Goal: Transaction & Acquisition: Obtain resource

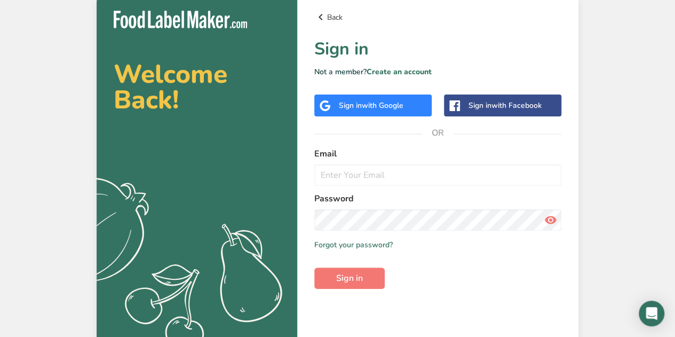
click at [327, 11] on link "Back" at bounding box center [437, 17] width 247 height 13
click at [325, 18] on icon at bounding box center [320, 16] width 13 height 19
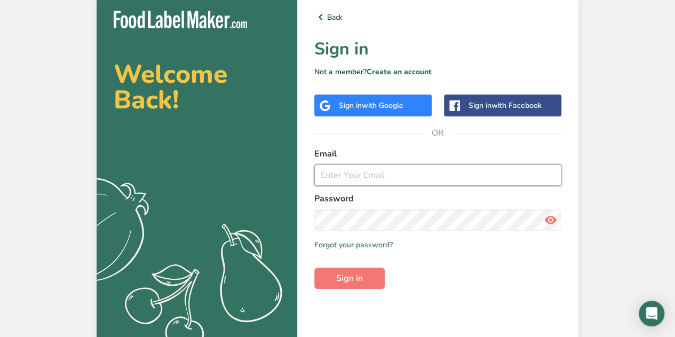
click at [426, 178] on input "email" at bounding box center [437, 174] width 247 height 21
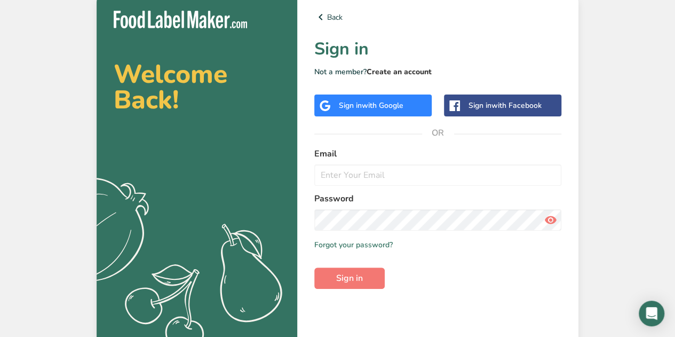
click at [399, 67] on link "Create an account" at bounding box center [399, 72] width 65 height 10
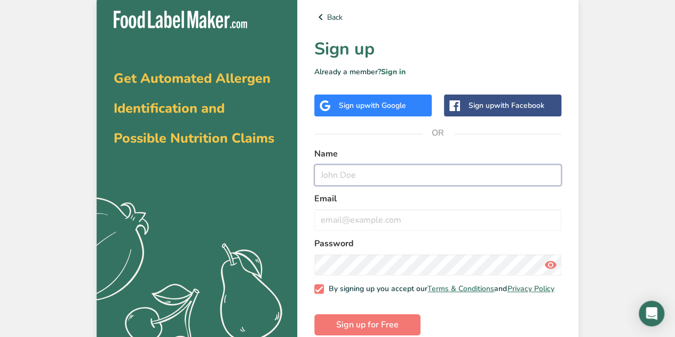
click at [425, 181] on input "text" at bounding box center [437, 174] width 247 height 21
type input "[PERSON_NAME]"
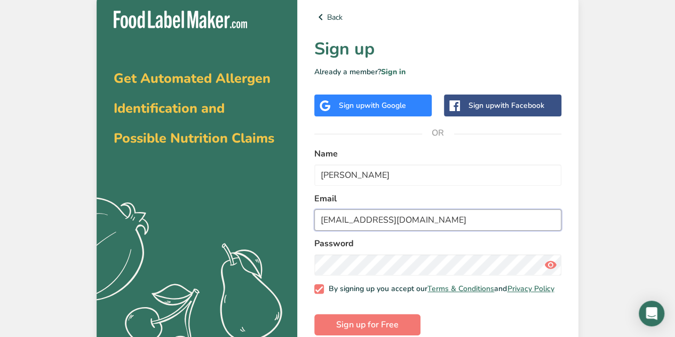
type input "[EMAIL_ADDRESS][DOMAIN_NAME]"
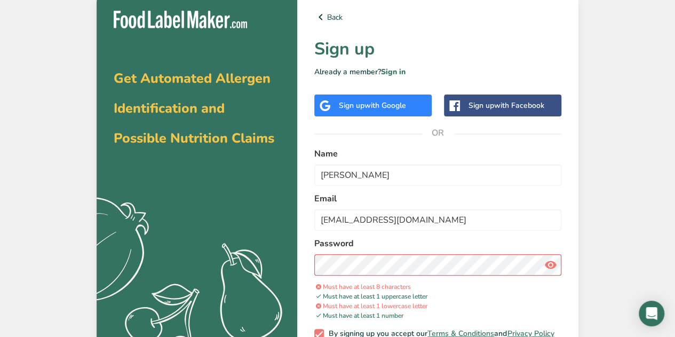
click at [553, 267] on icon at bounding box center [551, 264] width 13 height 19
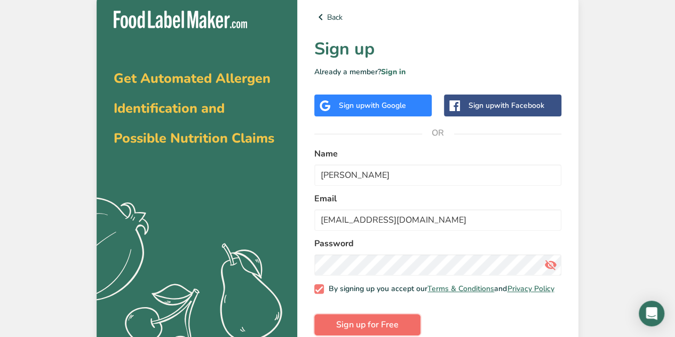
click at [350, 324] on span "Sign up for Free" at bounding box center [367, 324] width 62 height 13
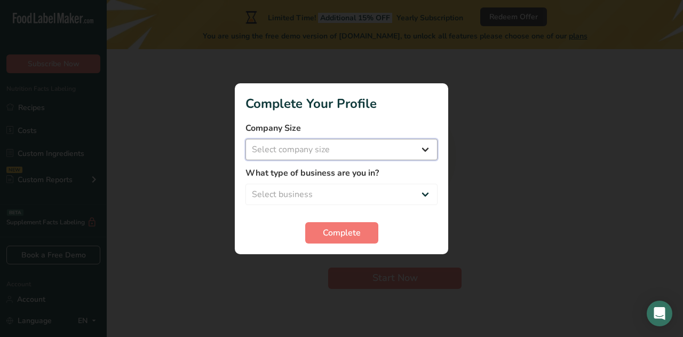
click at [270, 149] on select "Select company size Fewer than 10 Employees 10 to 50 Employees 51 to 500 Employ…" at bounding box center [342, 149] width 192 height 21
select select "2"
click at [246, 139] on select "Select company size Fewer than 10 Employees 10 to 50 Employees 51 to 500 Employ…" at bounding box center [342, 149] width 192 height 21
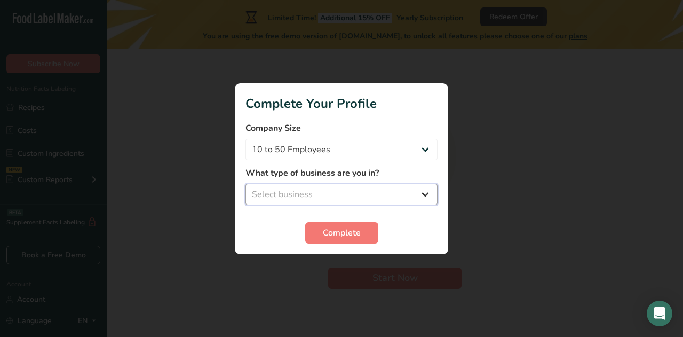
click at [294, 187] on select "Select business Packaged Food Manufacturer Restaurant & Cafe Bakery Meal Plans …" at bounding box center [342, 194] width 192 height 21
select select "1"
click at [246, 184] on select "Select business Packaged Food Manufacturer Restaurant & Cafe Bakery Meal Plans …" at bounding box center [342, 194] width 192 height 21
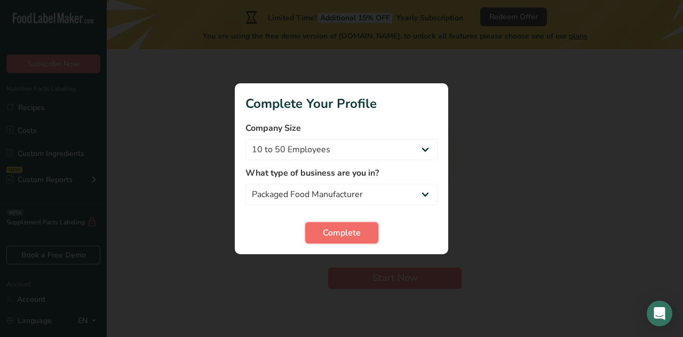
click at [327, 233] on span "Complete" at bounding box center [342, 232] width 38 height 13
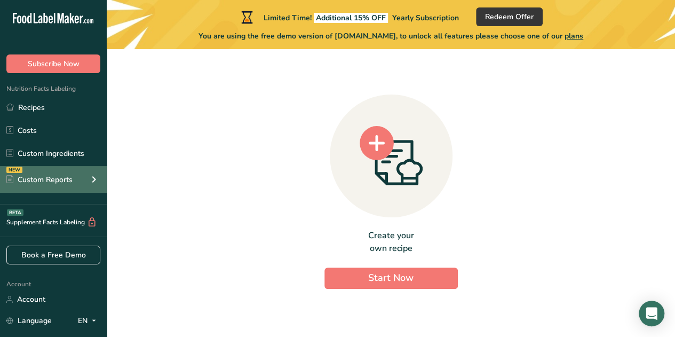
click at [97, 171] on icon at bounding box center [94, 179] width 13 height 19
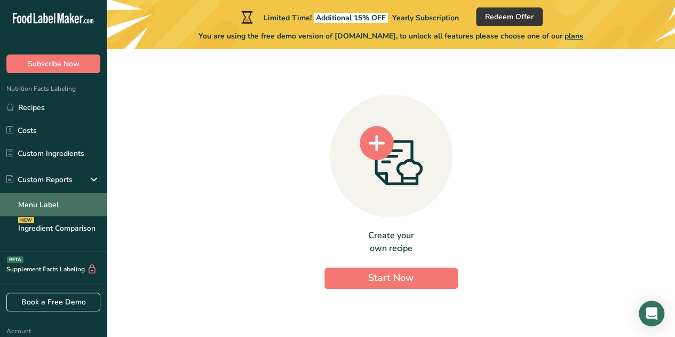
click at [39, 210] on link "Menu Label" at bounding box center [53, 204] width 107 height 23
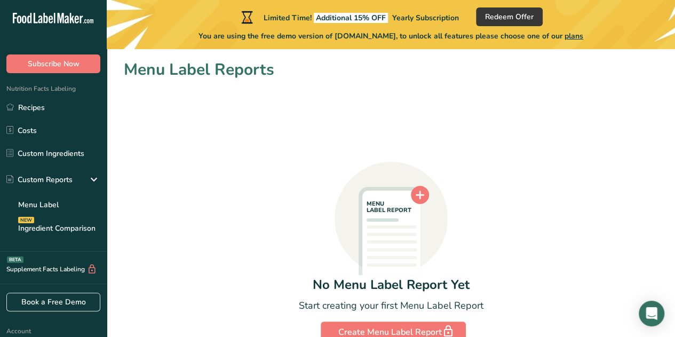
click at [221, 194] on div "MENU LABEL REPORT No Menu Label Report Yet Start creating your first Menu Label…" at bounding box center [391, 212] width 534 height 261
click at [44, 108] on link "Recipes" at bounding box center [53, 107] width 107 height 20
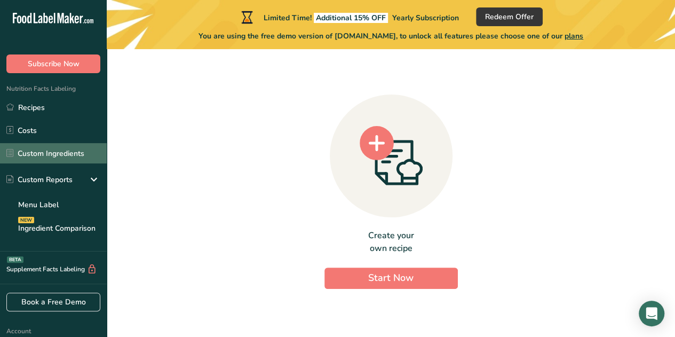
click at [61, 146] on link "Custom Ingredients" at bounding box center [53, 153] width 107 height 20
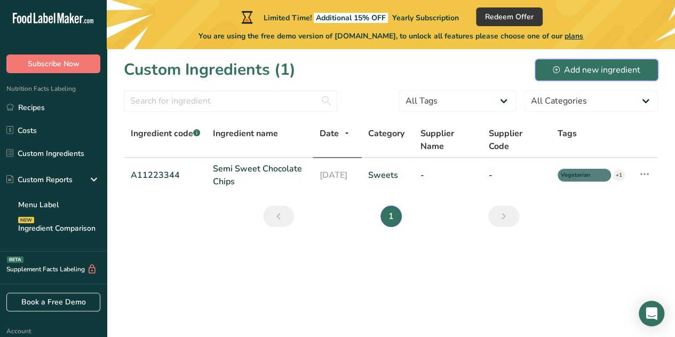
click at [581, 71] on div "Add new ingredient" at bounding box center [597, 70] width 88 height 13
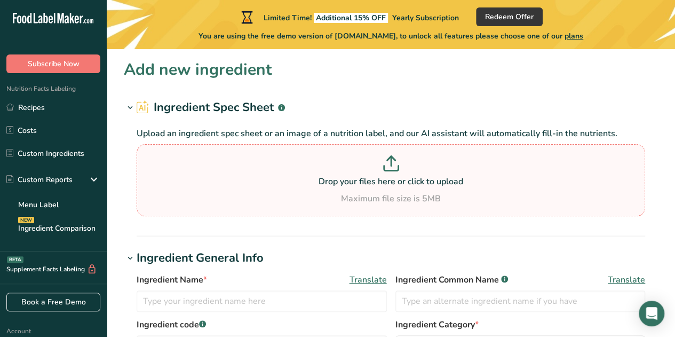
click at [558, 175] on p "Drop your files here or click to upload" at bounding box center [390, 181] width 503 height 13
click at [558, 175] on input "Drop your files here or click to upload Maximum file size is 5MB" at bounding box center [391, 180] width 509 height 72
click at [383, 182] on p "Drop your files here or click to upload" at bounding box center [390, 181] width 503 height 13
click at [383, 182] on input "Drop your files here or click to upload Maximum file size is 5MB" at bounding box center [391, 180] width 509 height 72
type input "C:\fakepath\Screenshot [DATE] 100043.png"
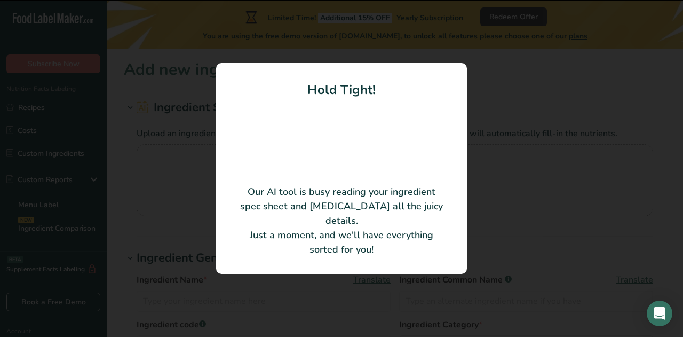
type input "Cooked [PERSON_NAME]"
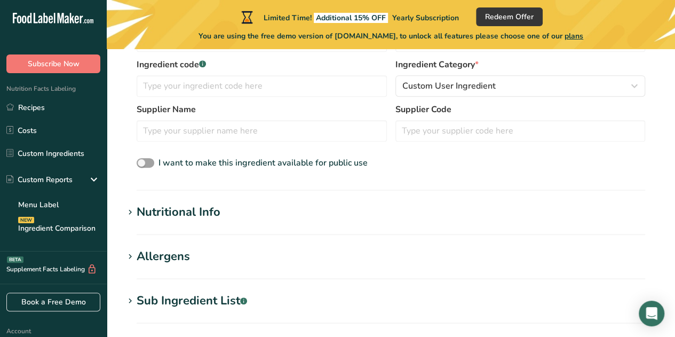
scroll to position [221, 0]
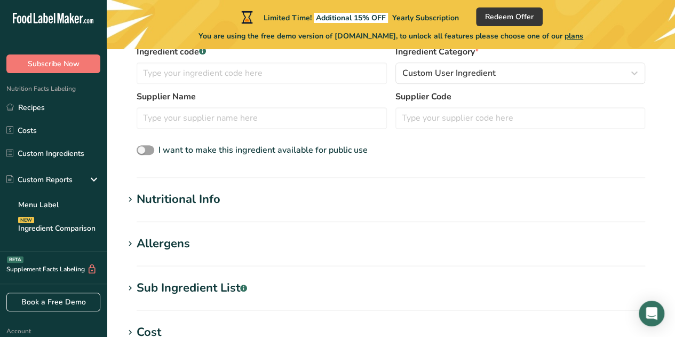
click at [128, 203] on icon at bounding box center [130, 199] width 10 height 15
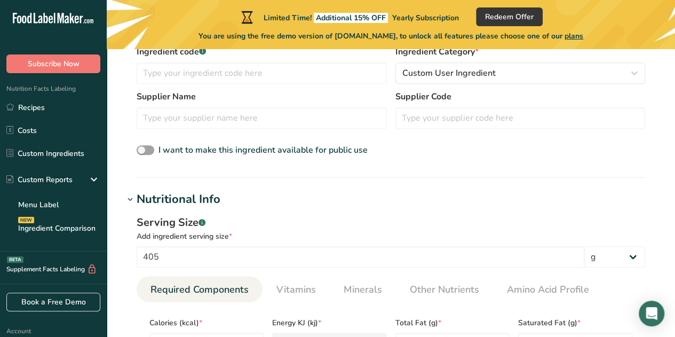
click at [368, 199] on h1 "Nutritional Info" at bounding box center [391, 200] width 534 height 18
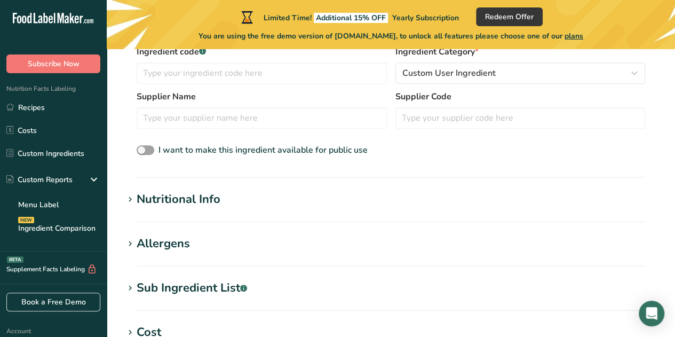
click at [367, 199] on h1 "Nutritional Info" at bounding box center [391, 200] width 534 height 18
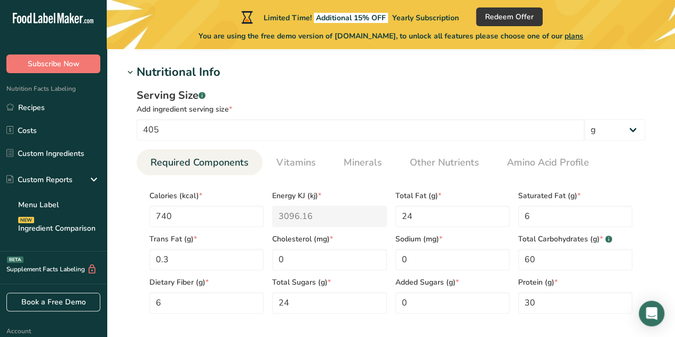
scroll to position [349, 0]
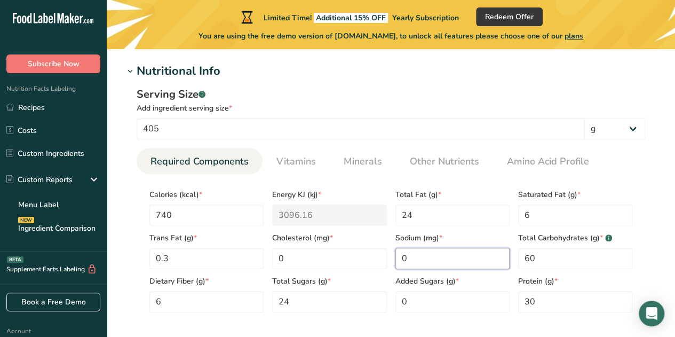
click at [421, 259] on input "0" at bounding box center [453, 258] width 114 height 21
type input "900"
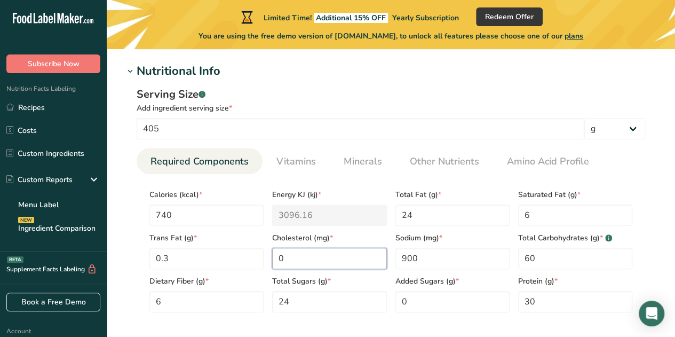
click at [318, 264] on input "0" at bounding box center [329, 258] width 114 height 21
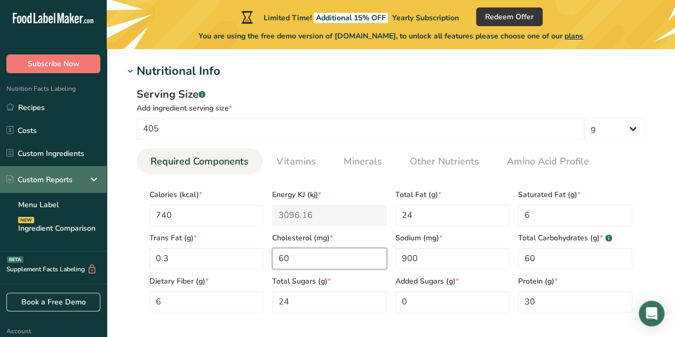
type input "60"
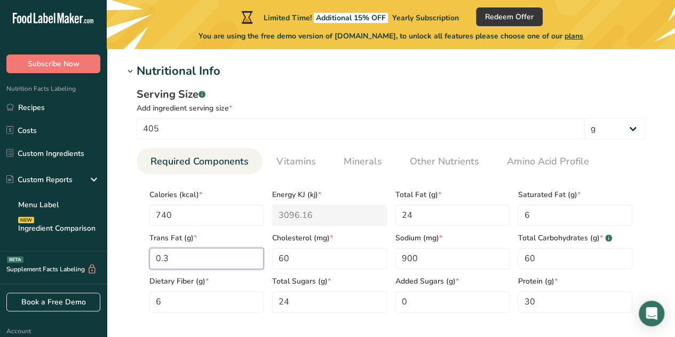
click at [195, 258] on Fat "0.3" at bounding box center [206, 258] width 114 height 21
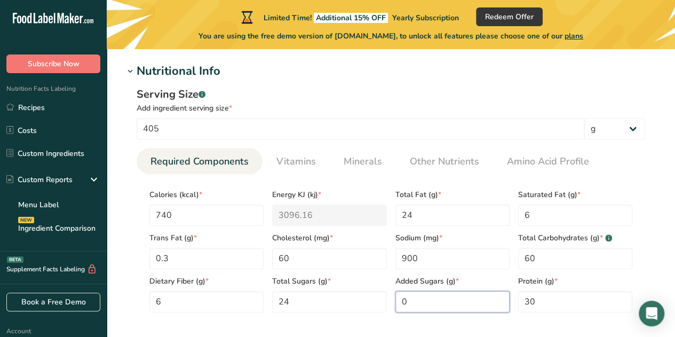
click at [426, 304] on Sugars "0" at bounding box center [453, 301] width 114 height 21
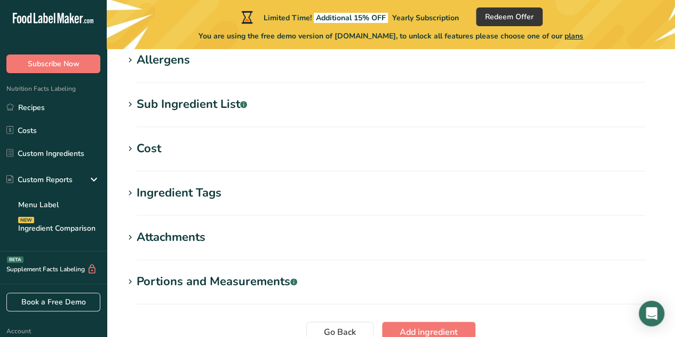
scroll to position [646, 0]
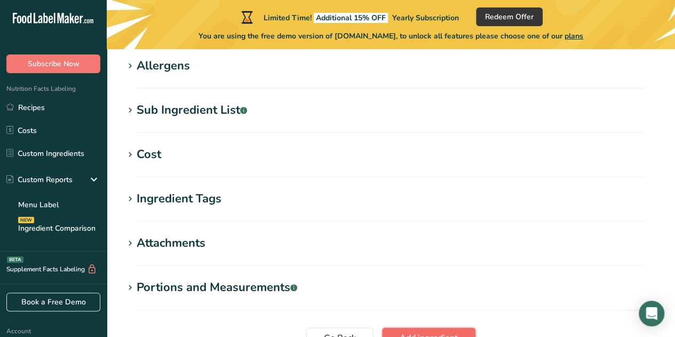
click at [406, 333] on span "Add ingredient" at bounding box center [429, 338] width 58 height 13
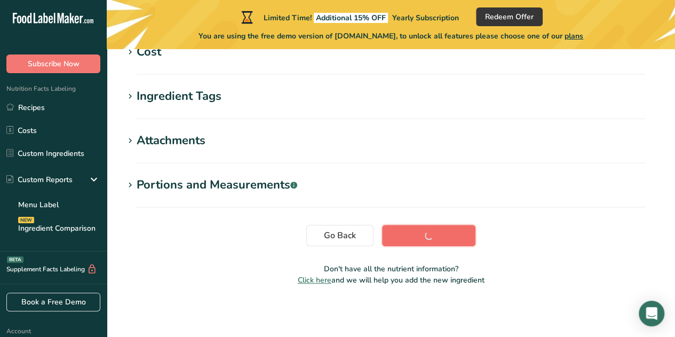
scroll to position [277, 0]
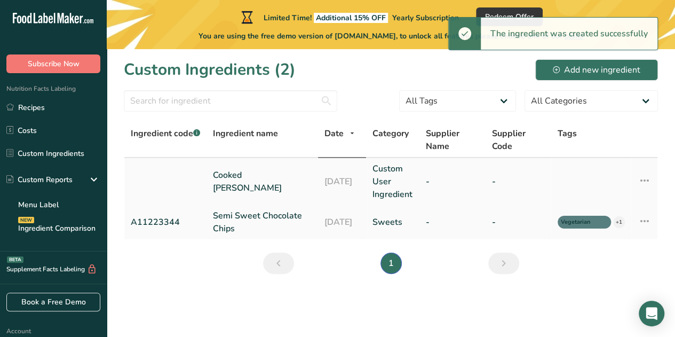
click at [453, 182] on link "-" at bounding box center [452, 181] width 53 height 13
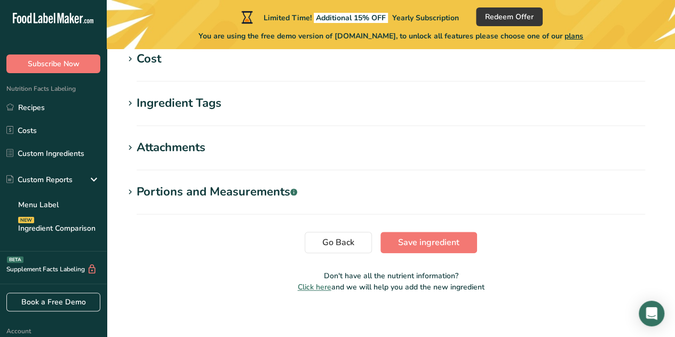
scroll to position [478, 0]
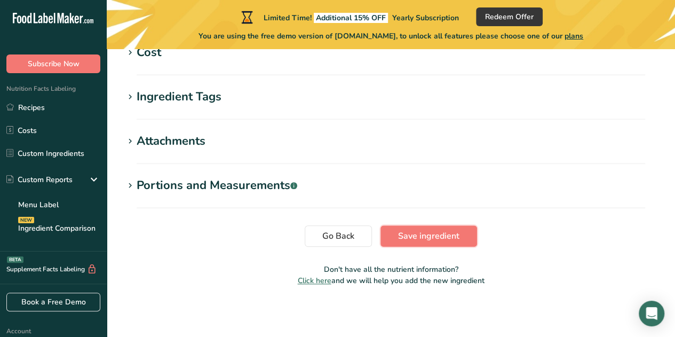
click at [406, 241] on span "Save ingredient" at bounding box center [428, 236] width 61 height 13
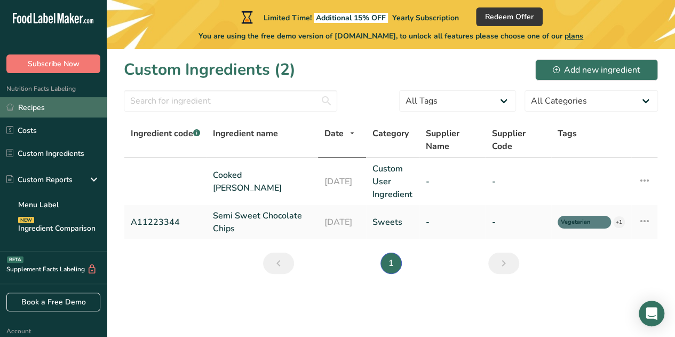
click at [34, 108] on link "Recipes" at bounding box center [53, 107] width 107 height 20
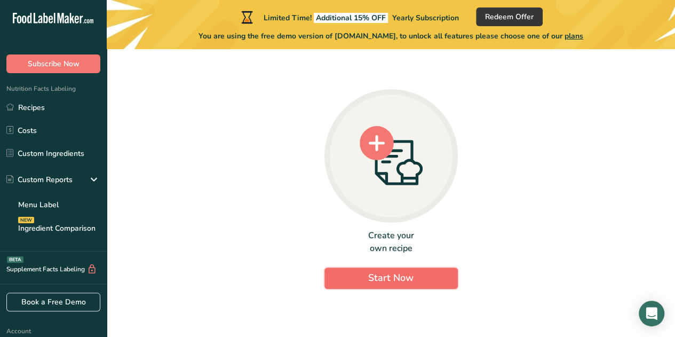
click at [369, 276] on span "Start Now" at bounding box center [390, 277] width 45 height 13
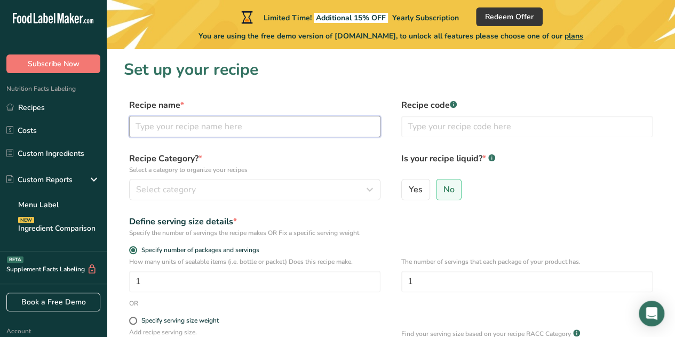
click at [216, 127] on input "text" at bounding box center [254, 126] width 251 height 21
type input "Korean Pork Noodles"
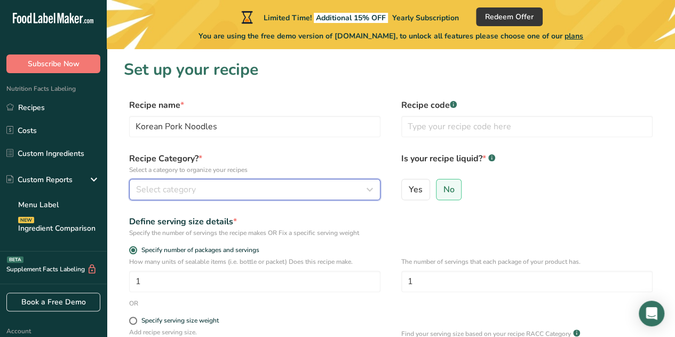
click at [252, 193] on div "Select category" at bounding box center [251, 189] width 231 height 13
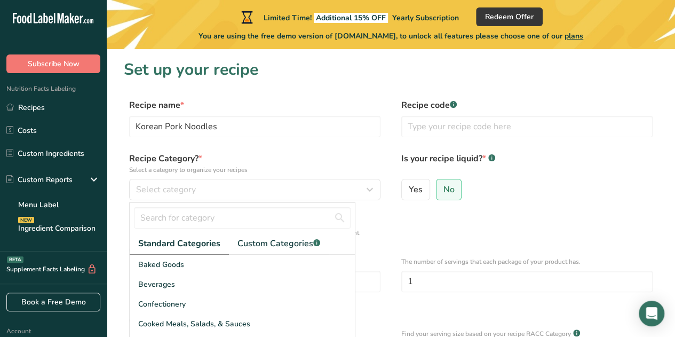
click at [539, 198] on div "Yes No" at bounding box center [526, 193] width 251 height 28
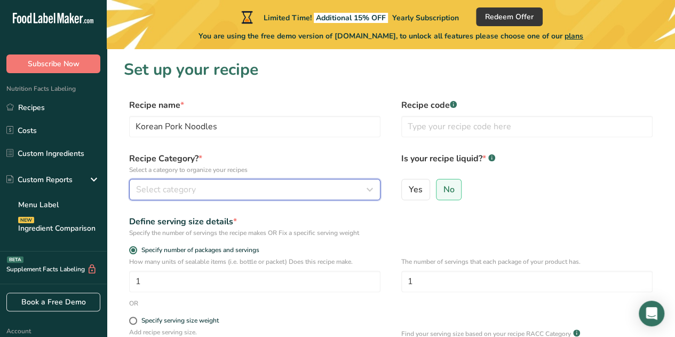
click at [318, 183] on button "Select category" at bounding box center [254, 189] width 251 height 21
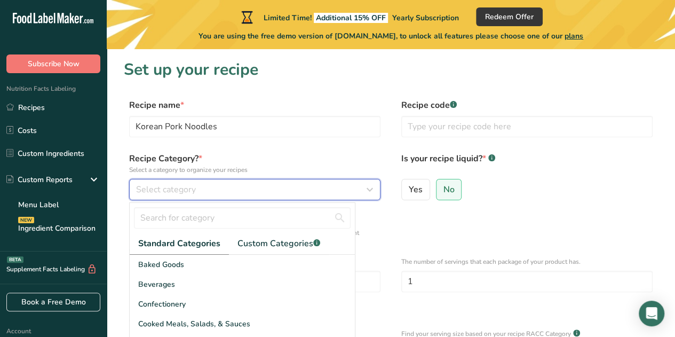
click at [315, 187] on div "Select category" at bounding box center [251, 189] width 231 height 13
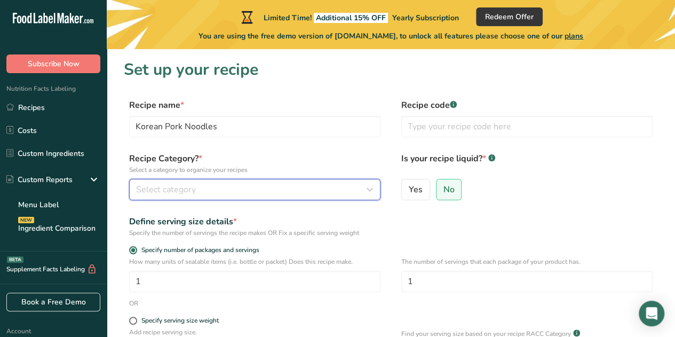
scroll to position [170, 0]
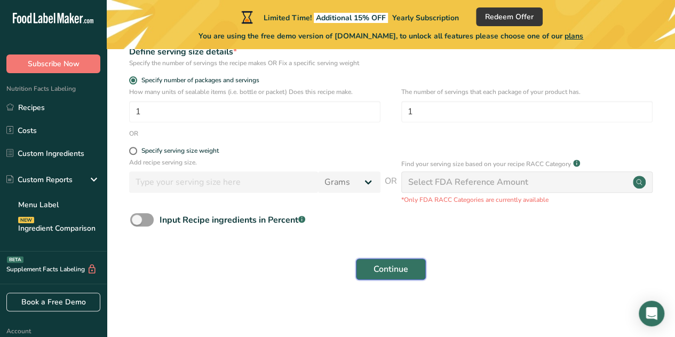
click at [399, 278] on button "Continue" at bounding box center [391, 268] width 70 height 21
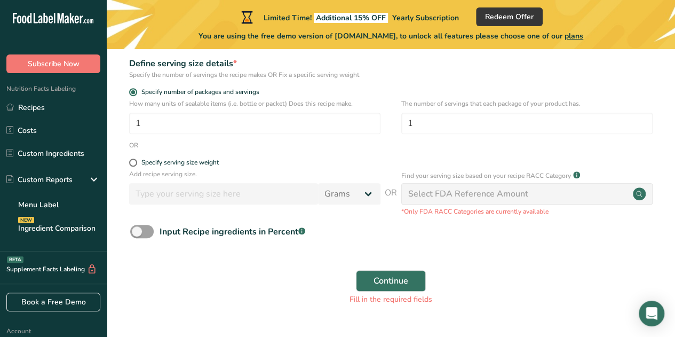
drag, startPoint x: 399, startPoint y: 278, endPoint x: 608, endPoint y: 195, distance: 224.7
click at [608, 195] on div "Select FDA Reference Amount" at bounding box center [526, 193] width 251 height 21
click at [479, 191] on div "Select FDA Reference Amount" at bounding box center [468, 193] width 120 height 13
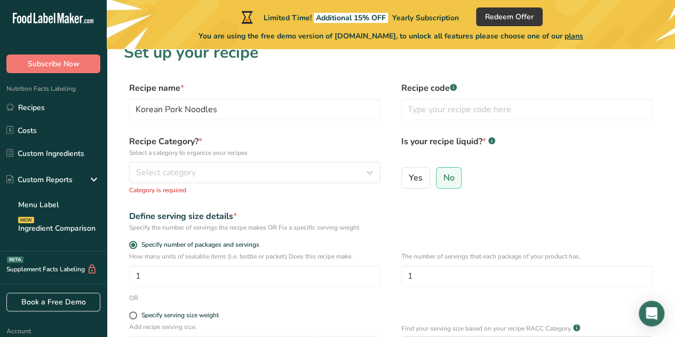
scroll to position [0, 0]
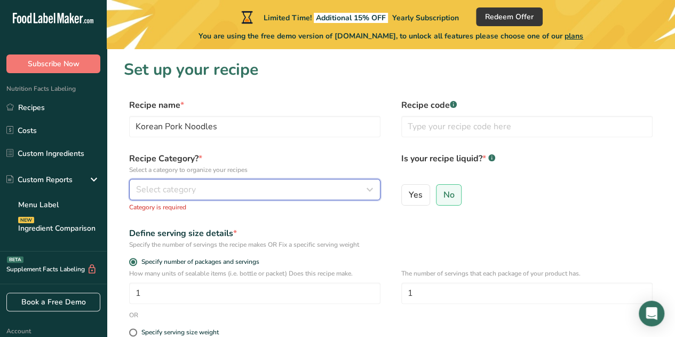
click at [372, 190] on icon "button" at bounding box center [370, 189] width 13 height 19
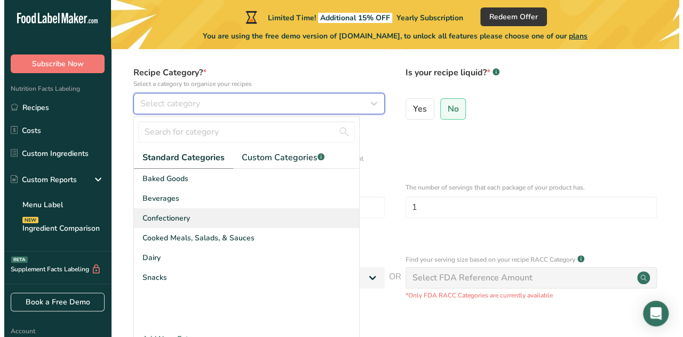
scroll to position [85, 0]
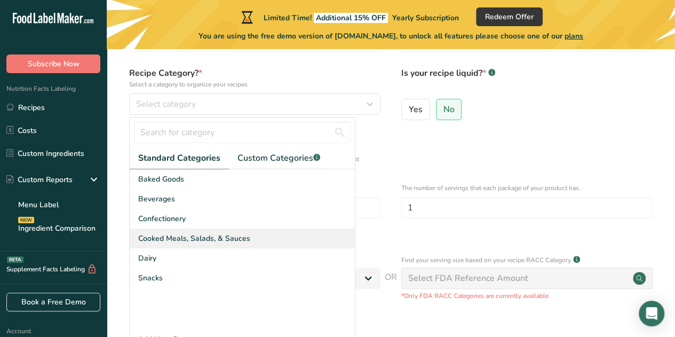
drag, startPoint x: 202, startPoint y: 225, endPoint x: 206, endPoint y: 236, distance: 11.5
click at [206, 236] on div "Baked Goods [GEOGRAPHIC_DATA] Confectionery Cooked Meals, Salads, & Sauces [GEO…" at bounding box center [242, 249] width 225 height 160
click at [206, 236] on span "Cooked Meals, Salads, & Sauces" at bounding box center [194, 238] width 112 height 11
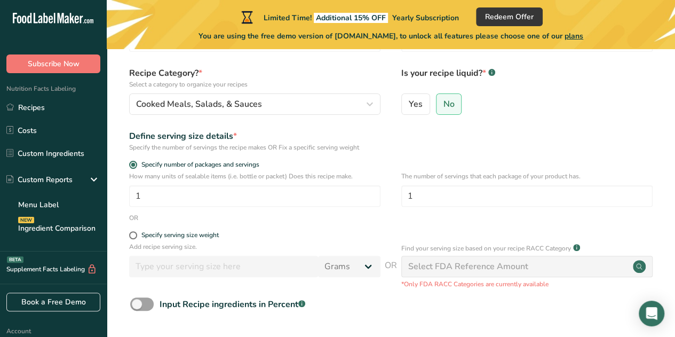
click at [452, 267] on div "Select FDA Reference Amount" at bounding box center [468, 266] width 120 height 13
click at [134, 237] on span at bounding box center [133, 235] width 8 height 8
click at [134, 237] on input "Specify serving size weight" at bounding box center [132, 235] width 7 height 7
radio input "true"
radio input "false"
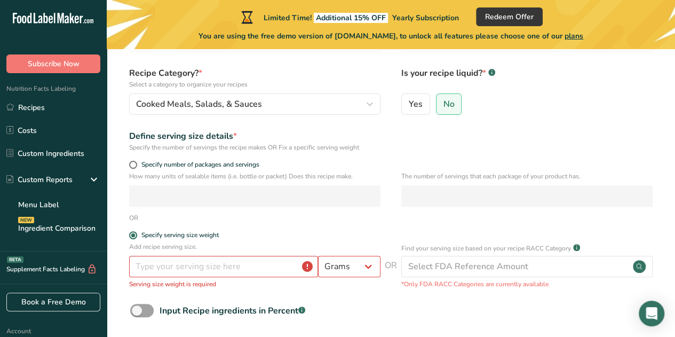
click at [155, 286] on p "Serving size weight is required" at bounding box center [254, 284] width 251 height 10
click at [165, 279] on p "Serving size weight is required" at bounding box center [254, 284] width 251 height 10
click at [167, 267] on input "number" at bounding box center [223, 266] width 189 height 21
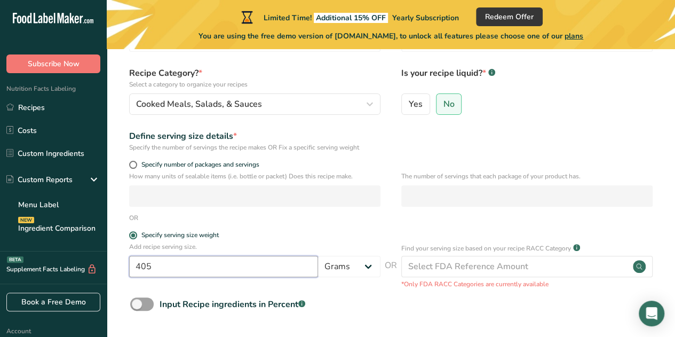
type input "405"
click at [448, 278] on div "Find your serving size based on your recipe RACC Category .a-a{fill:#347362;}.b…" at bounding box center [526, 265] width 251 height 47
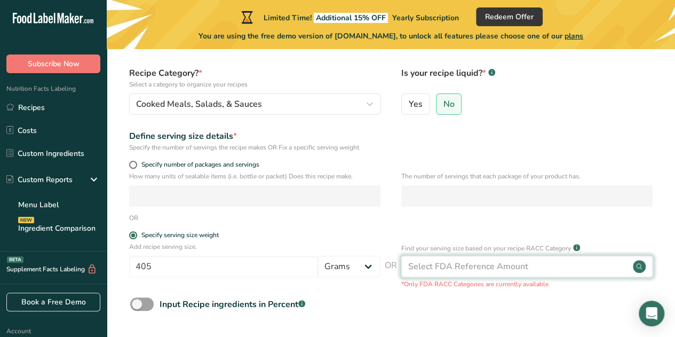
click at [449, 269] on div "Select FDA Reference Amount" at bounding box center [468, 266] width 120 height 13
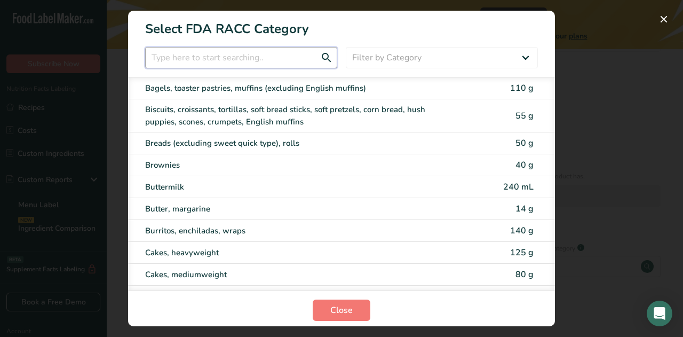
click at [218, 57] on input "RACC Category Selection Modal" at bounding box center [241, 57] width 192 height 21
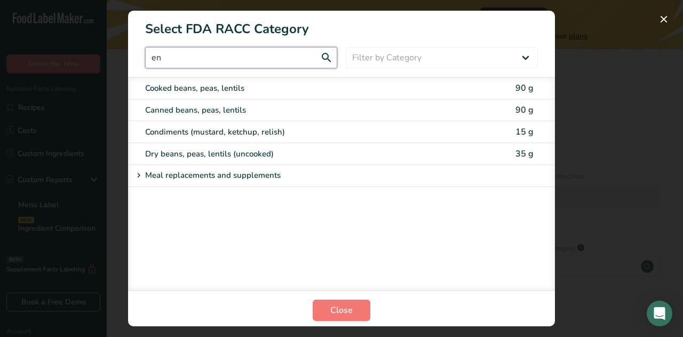
type input "e"
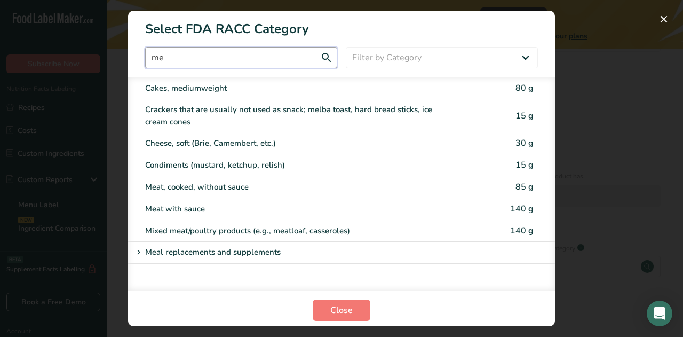
type input "m"
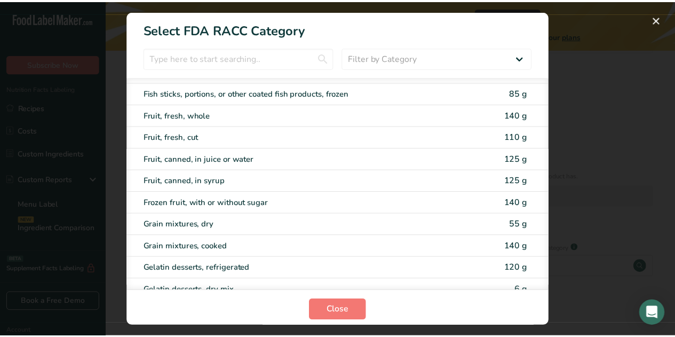
scroll to position [1035, 0]
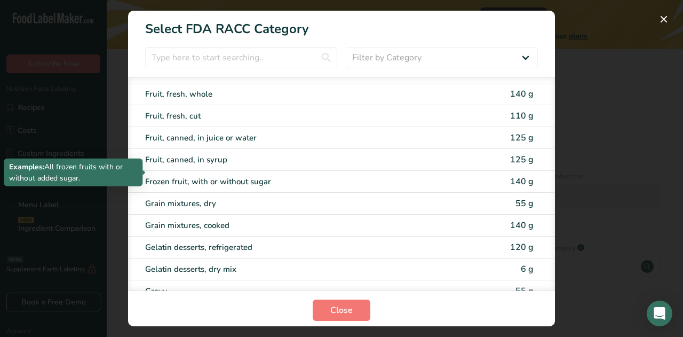
click at [227, 176] on div "Frozen fruit, with or without sugar" at bounding box center [296, 182] width 303 height 12
type input "140"
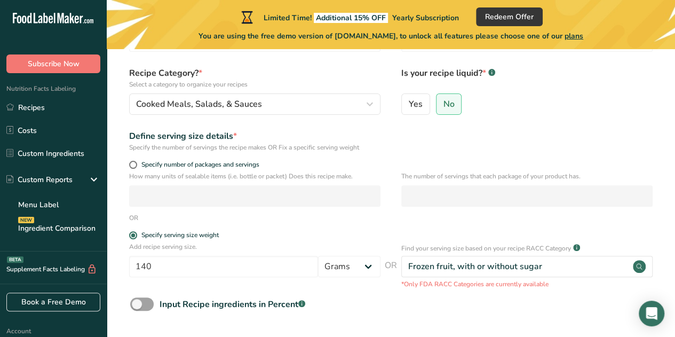
click at [392, 307] on div "Input Recipe ingredients in Percent .a-a{fill:#347362;}.b-a{fill:#fff;}" at bounding box center [391, 308] width 534 height 22
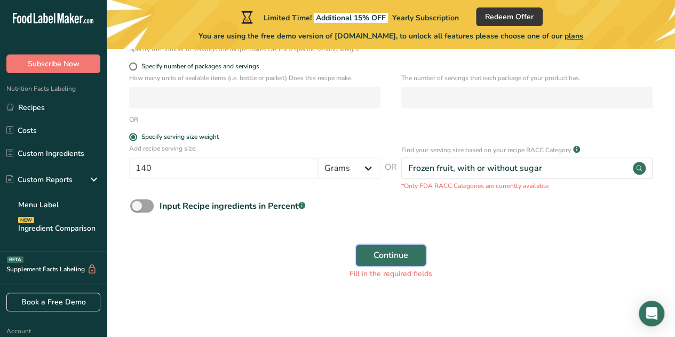
click at [394, 253] on span "Continue" at bounding box center [391, 255] width 35 height 13
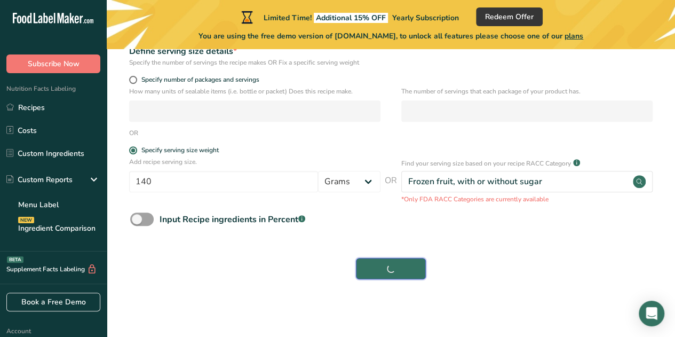
scroll to position [170, 0]
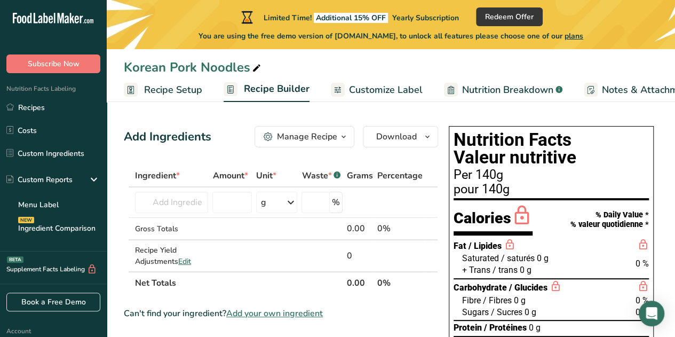
click at [374, 85] on span "Customize Label" at bounding box center [386, 90] width 74 height 14
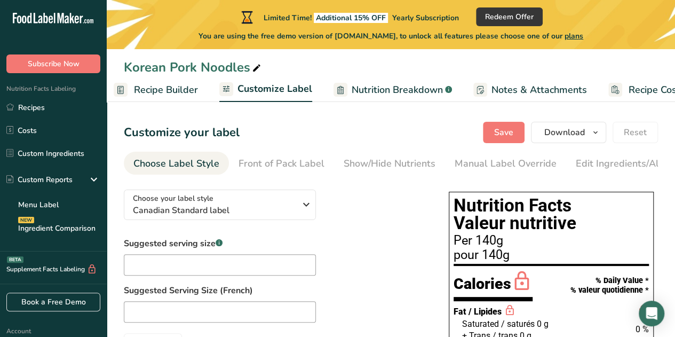
scroll to position [0, 146]
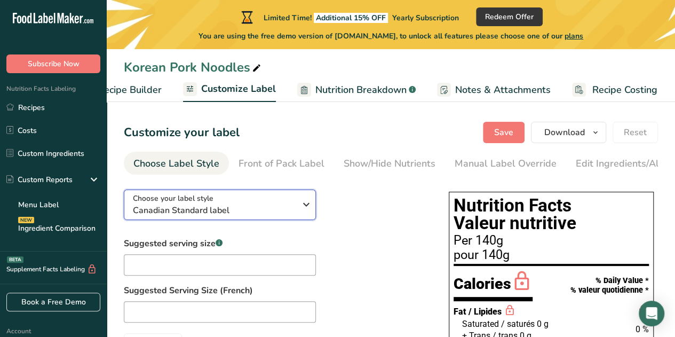
click at [275, 212] on span "Canadian Standard label" at bounding box center [214, 210] width 163 height 13
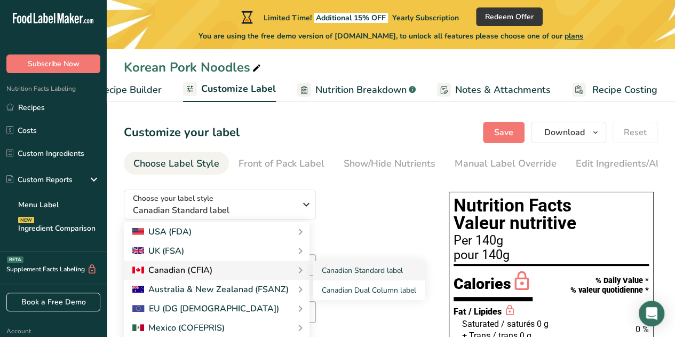
click at [222, 269] on div "Canadian (CFIA)" at bounding box center [216, 270] width 169 height 13
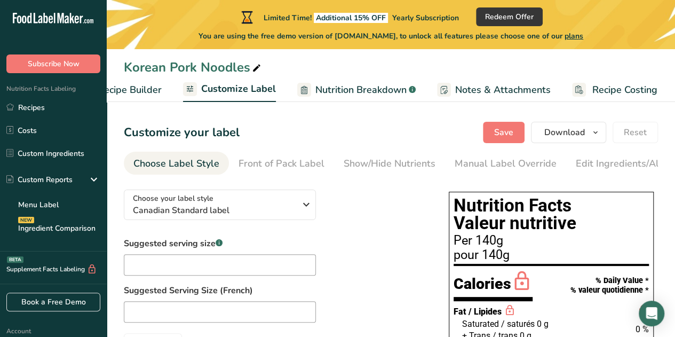
click at [375, 246] on div "Suggested serving size .a-a{fill:#347362;}.b-a{fill:#fff;} Suggested Serving Si…" at bounding box center [276, 295] width 304 height 117
click at [196, 165] on div "Choose Label Style" at bounding box center [176, 163] width 86 height 14
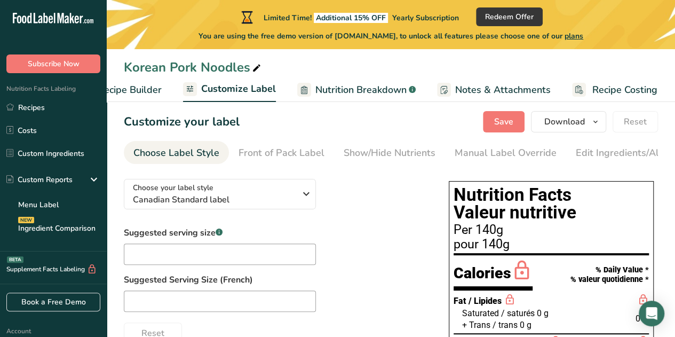
scroll to position [0, 0]
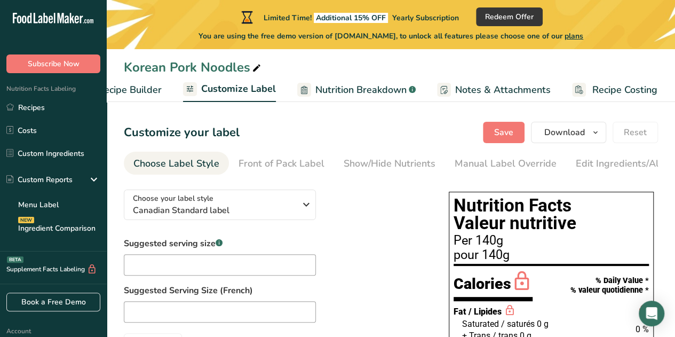
click at [231, 90] on span "Customize Label" at bounding box center [238, 89] width 75 height 14
click at [475, 85] on span "Notes & Attachments" at bounding box center [503, 90] width 96 height 14
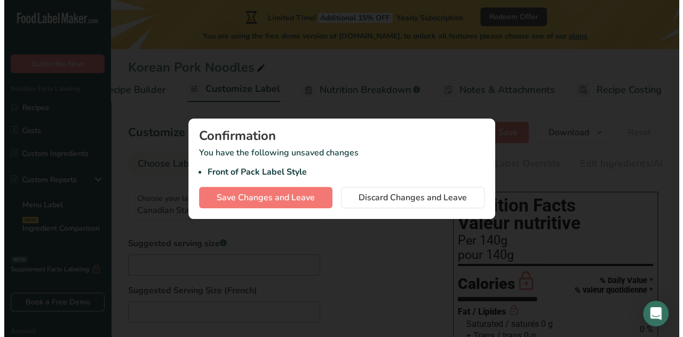
scroll to position [0, 138]
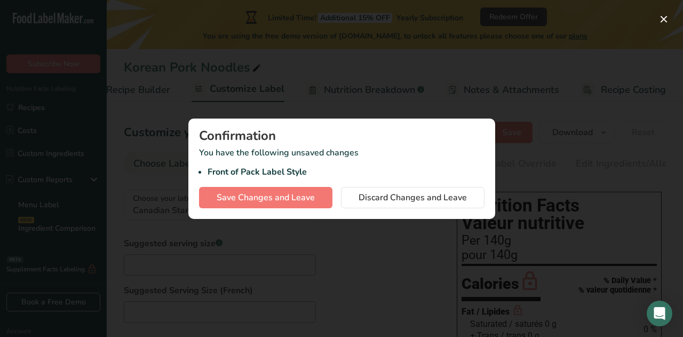
click at [396, 229] on div at bounding box center [341, 168] width 683 height 337
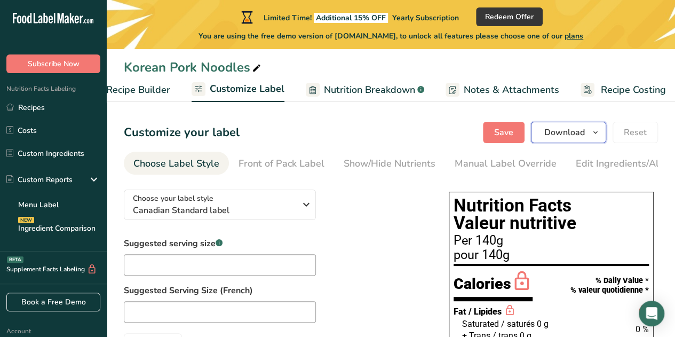
click at [582, 124] on button "Download" at bounding box center [568, 132] width 75 height 21
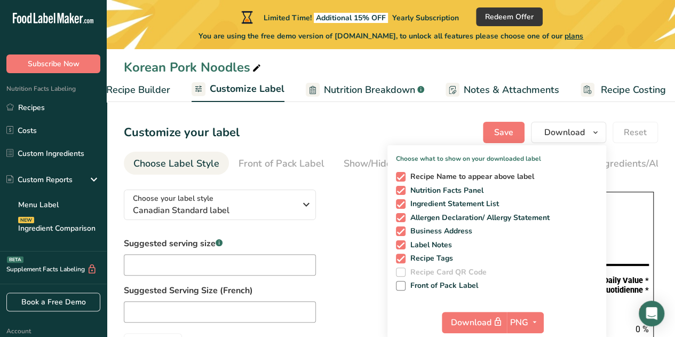
click at [400, 172] on span at bounding box center [401, 177] width 10 height 10
click at [400, 173] on input "Recipe Name to appear above label" at bounding box center [399, 176] width 7 height 7
checkbox input "false"
click at [399, 203] on span at bounding box center [401, 204] width 10 height 10
click at [399, 203] on input "Ingredient Statement List" at bounding box center [399, 203] width 7 height 7
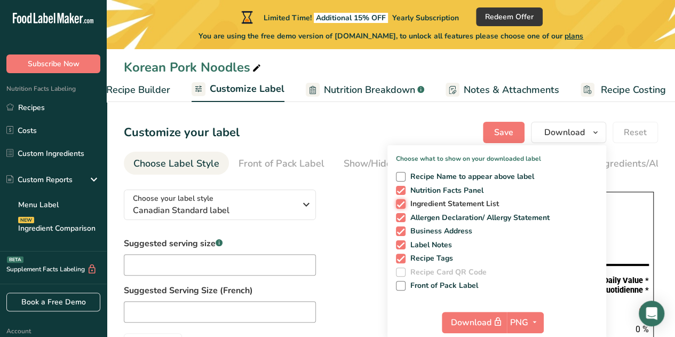
checkbox input "false"
click at [403, 220] on span at bounding box center [401, 218] width 10 height 10
click at [403, 220] on input "Allergen Declaration/ Allergy Statement" at bounding box center [399, 217] width 7 height 7
checkbox input "false"
click at [400, 228] on span at bounding box center [401, 231] width 10 height 10
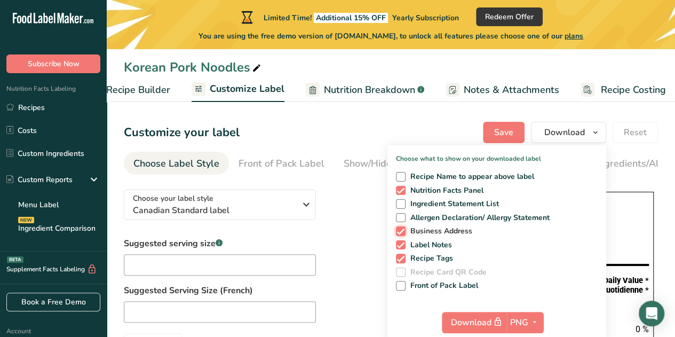
click at [400, 228] on input "Business Address" at bounding box center [399, 230] width 7 height 7
click at [402, 232] on span at bounding box center [401, 231] width 10 height 10
click at [402, 232] on input "Business Address" at bounding box center [399, 230] width 7 height 7
checkbox input "true"
click at [404, 242] on span at bounding box center [401, 245] width 10 height 10
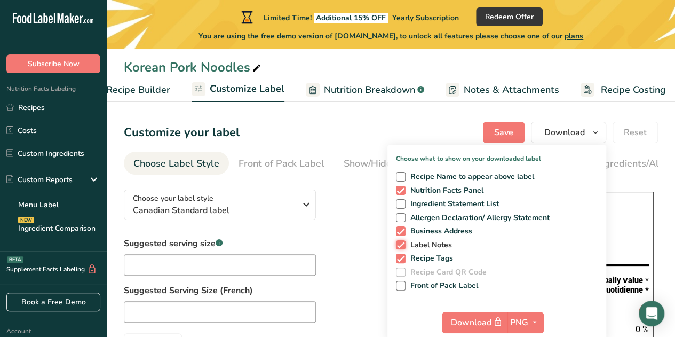
click at [403, 242] on input "Label Notes" at bounding box center [399, 244] width 7 height 7
checkbox input "false"
click at [404, 228] on span at bounding box center [401, 231] width 10 height 10
click at [403, 228] on input "Business Address" at bounding box center [399, 230] width 7 height 7
checkbox input "false"
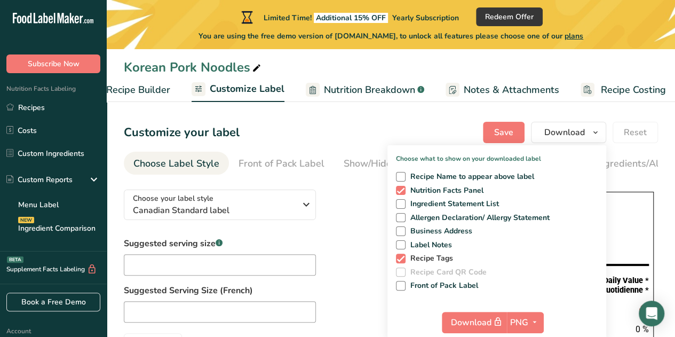
click at [402, 256] on span at bounding box center [401, 259] width 10 height 10
click at [402, 256] on input "Recipe Tags" at bounding box center [399, 258] width 7 height 7
checkbox input "false"
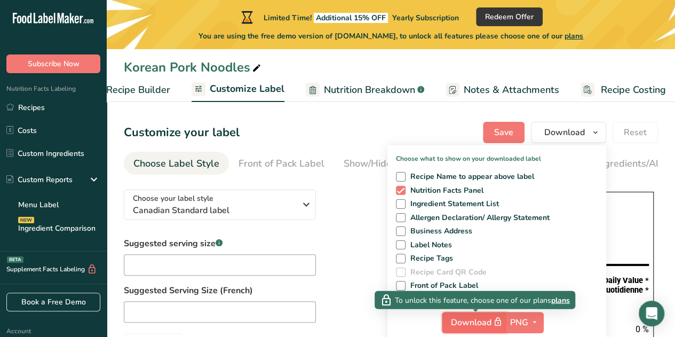
click at [481, 314] on button "Download" at bounding box center [474, 322] width 65 height 21
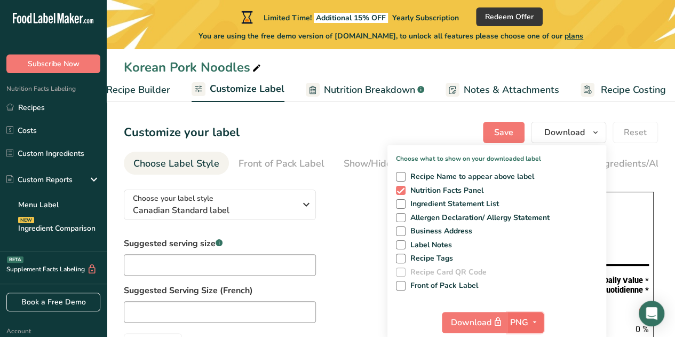
click at [525, 321] on span "PNG" at bounding box center [519, 322] width 18 height 13
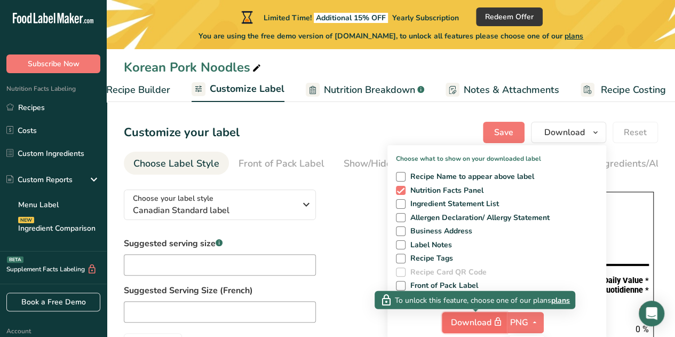
click at [464, 323] on span "Download" at bounding box center [477, 321] width 53 height 13
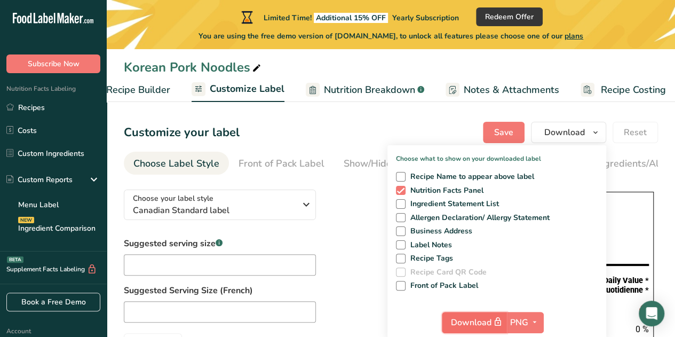
click at [464, 323] on span "Download" at bounding box center [477, 321] width 53 height 13
drag, startPoint x: 464, startPoint y: 323, endPoint x: 460, endPoint y: 319, distance: 5.7
click at [460, 319] on span "Download" at bounding box center [477, 321] width 53 height 13
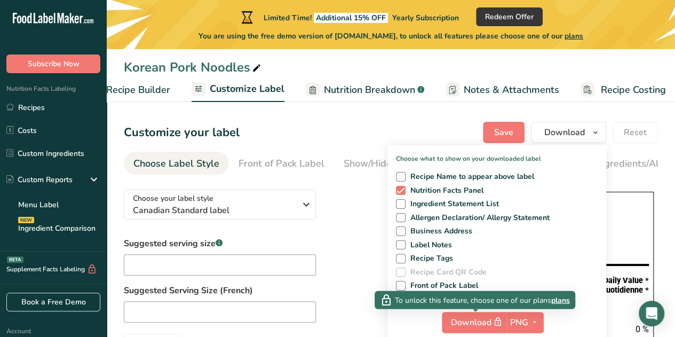
click at [563, 301] on span "plans" at bounding box center [560, 299] width 19 height 11
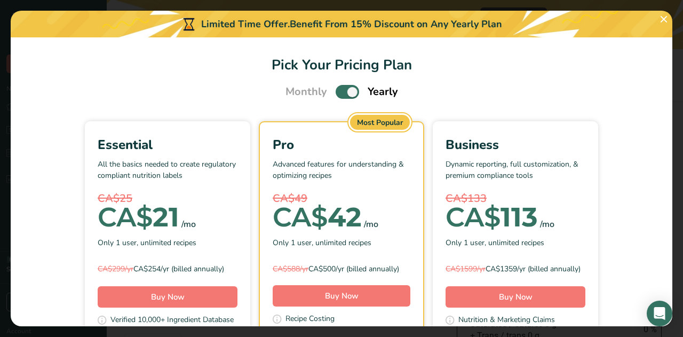
click at [346, 91] on span "Pick Your Pricing Plan Modal" at bounding box center [347, 91] width 23 height 13
click at [343, 91] on input "Pick Your Pricing Plan Modal" at bounding box center [339, 92] width 7 height 7
checkbox input "false"
